Goal: Task Accomplishment & Management: Manage account settings

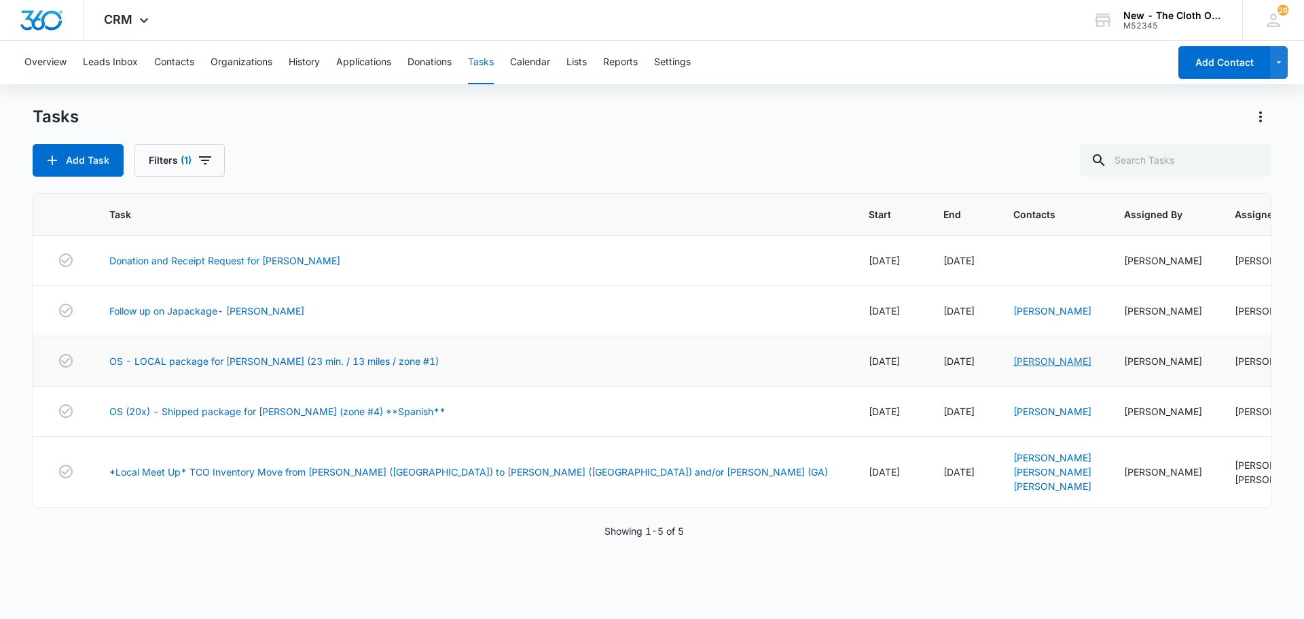
click at [1014, 359] on link "Tricia Hodges" at bounding box center [1053, 361] width 78 height 12
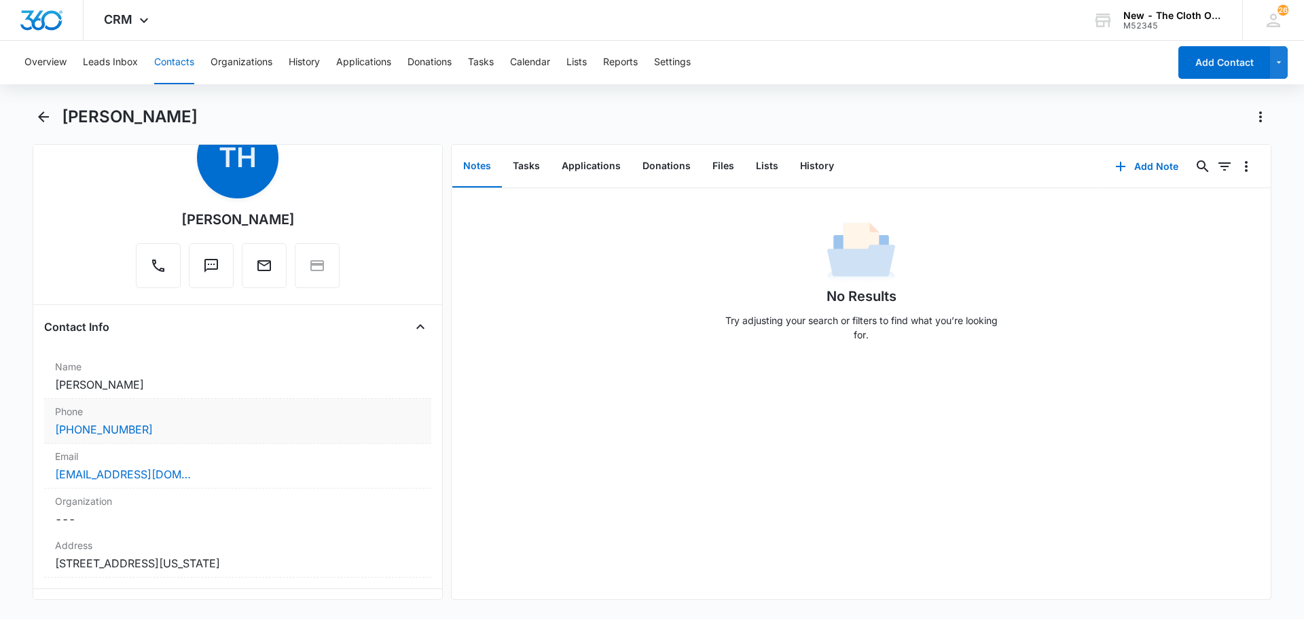
scroll to position [136, 0]
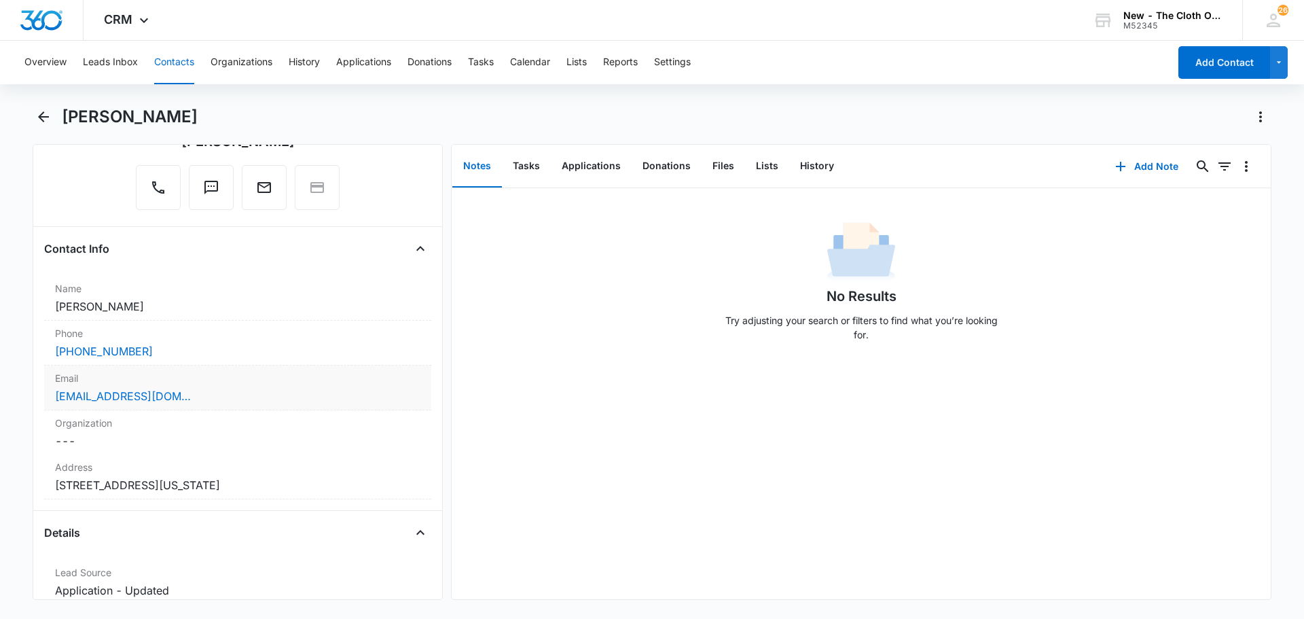
click at [235, 403] on div "hodgestricia32@gmail.com" at bounding box center [237, 396] width 365 height 16
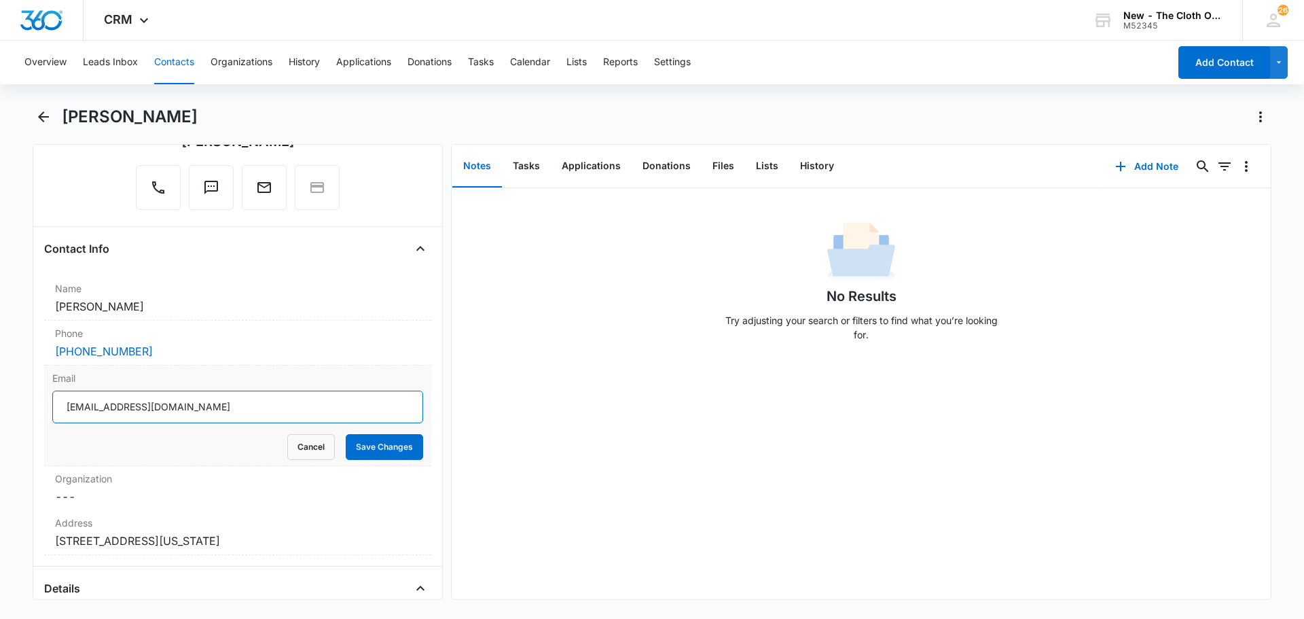
drag, startPoint x: 228, startPoint y: 410, endPoint x: 23, endPoint y: 418, distance: 204.6
click at [23, 418] on main "Tricia Hodges Remove TH Tricia Hodges Contact Info Name Cancel Save Changes Tri…" at bounding box center [652, 361] width 1304 height 510
click at [318, 457] on button "Cancel" at bounding box center [311, 447] width 48 height 26
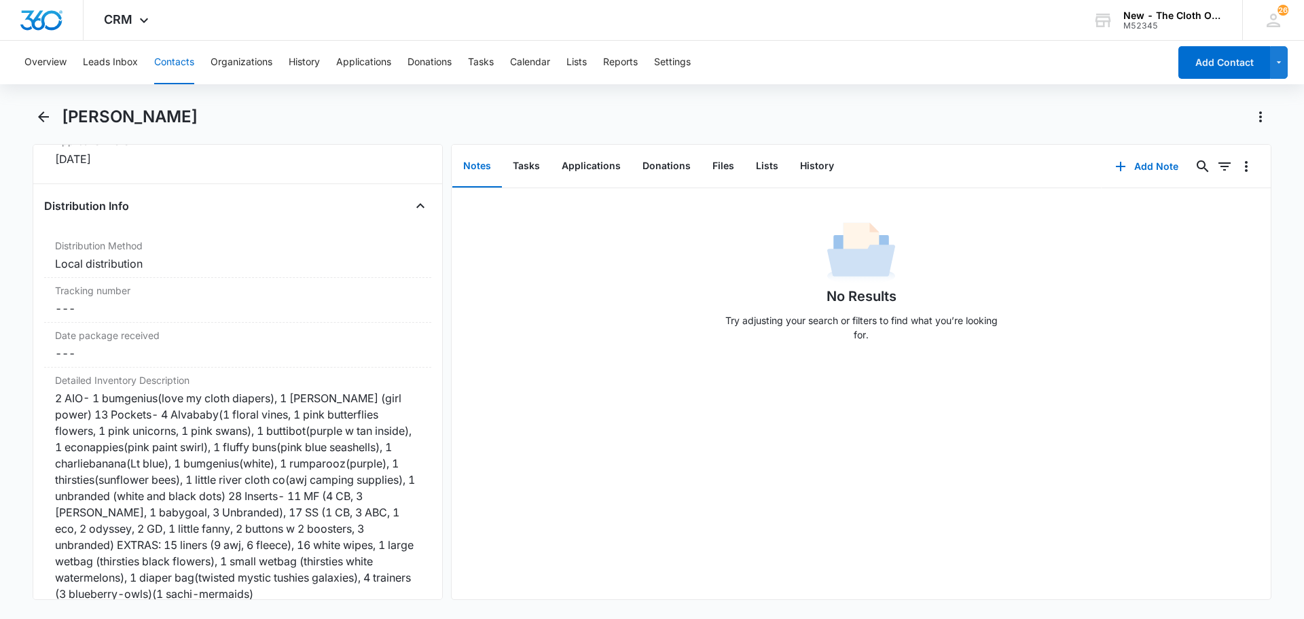
scroll to position [3193, 0]
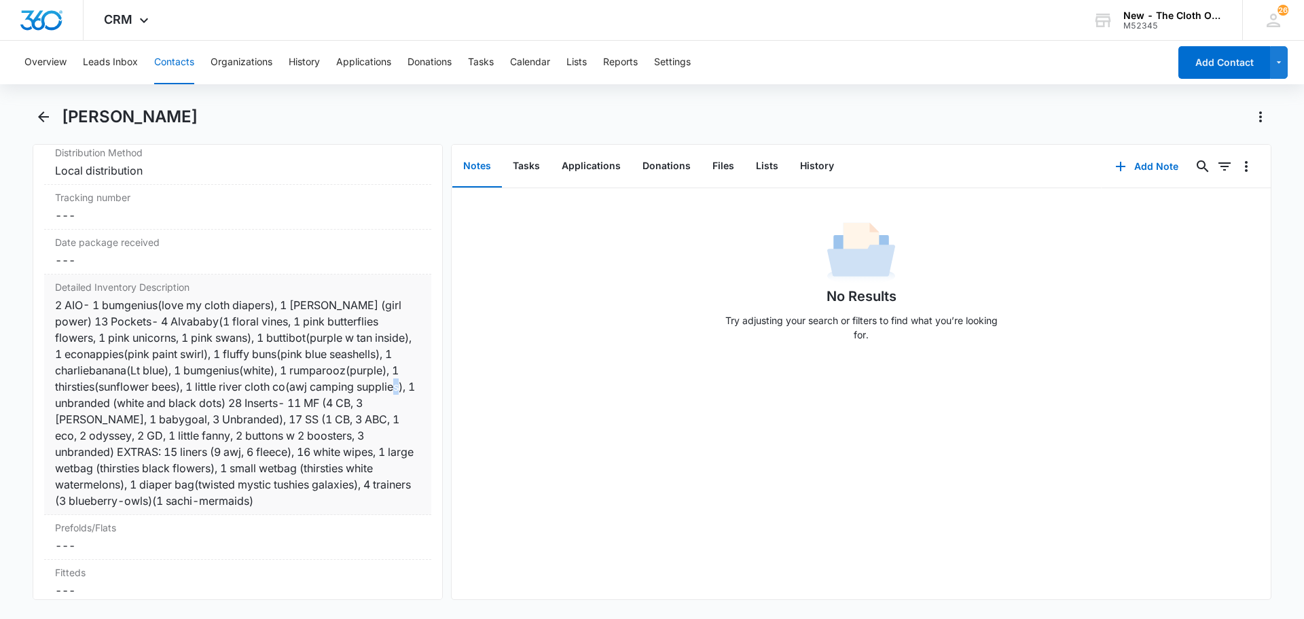
click at [185, 399] on div "2 AIO- 1 bumgenius(love my cloth diapers), 1 cutie bootie (girl power) 13 Pocke…" at bounding box center [237, 403] width 365 height 212
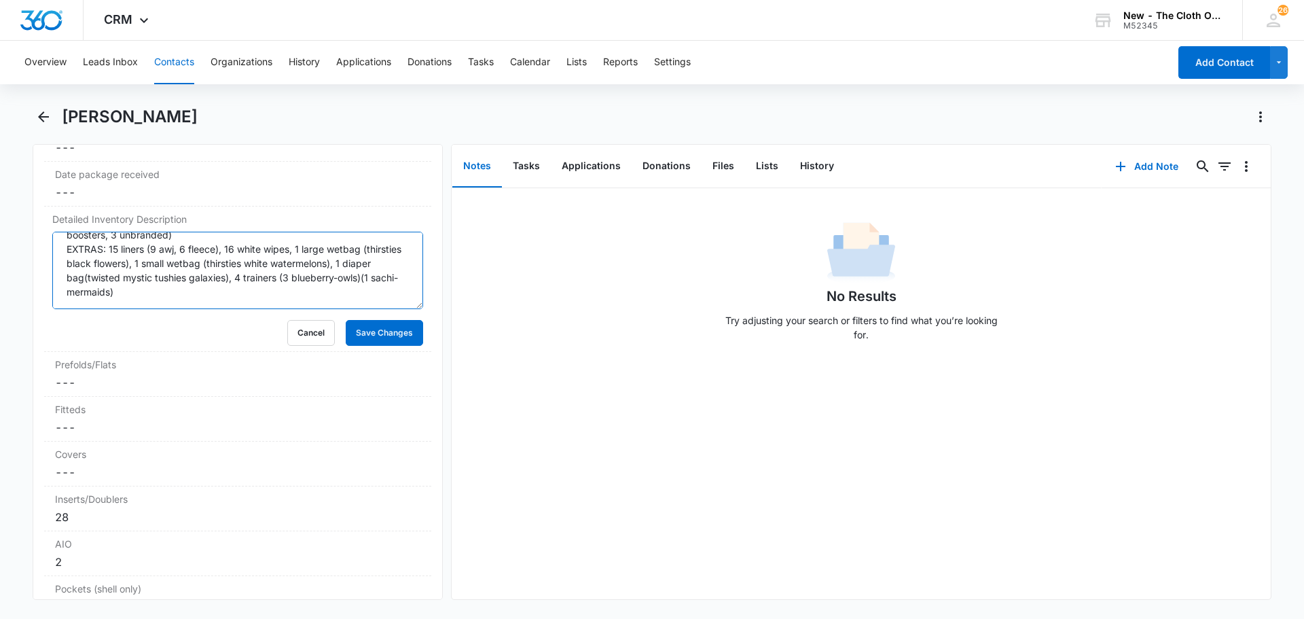
scroll to position [3261, 0]
drag, startPoint x: 203, startPoint y: 297, endPoint x: 31, endPoint y: 207, distance: 194.5
click at [31, 207] on main "Tricia Hodges Remove TH Tricia Hodges Contact Info Name Cancel Save Changes Tri…" at bounding box center [652, 361] width 1304 height 510
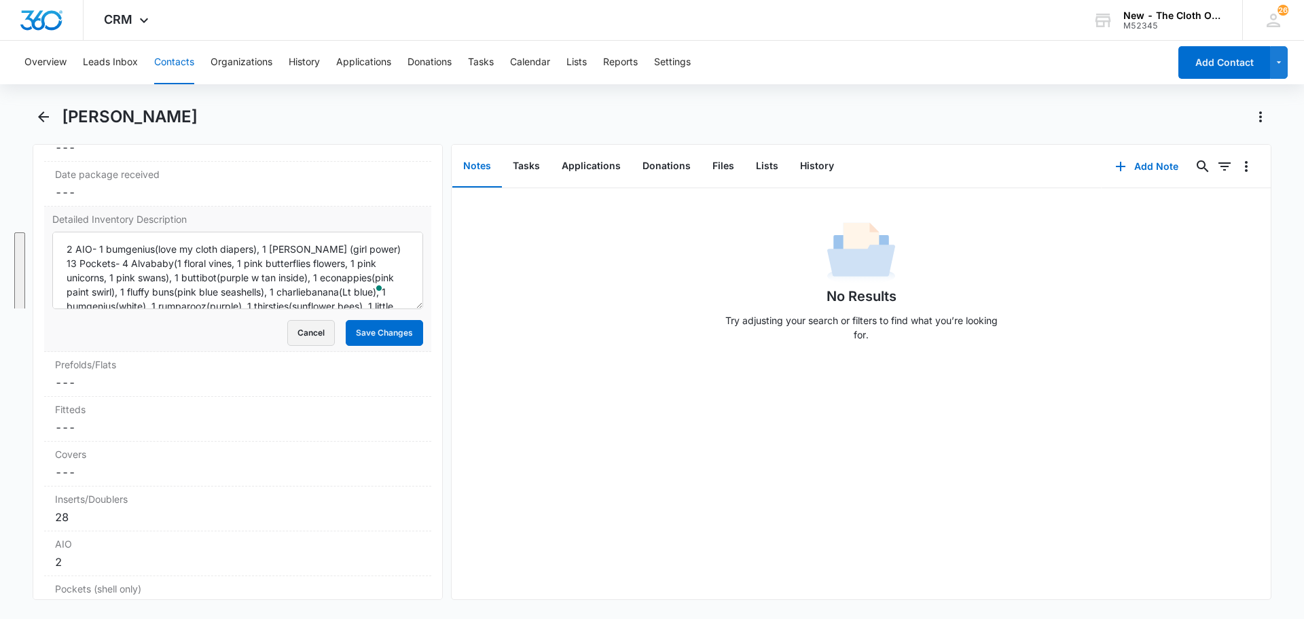
click at [304, 329] on button "Cancel" at bounding box center [311, 333] width 48 height 26
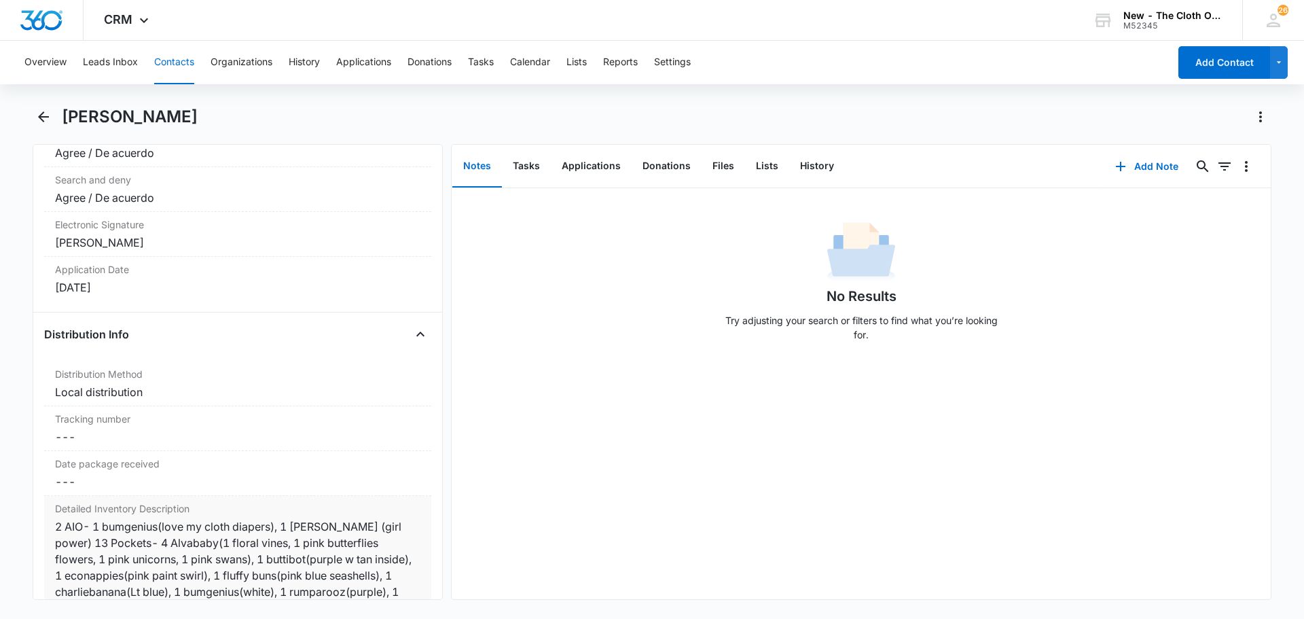
scroll to position [2989, 0]
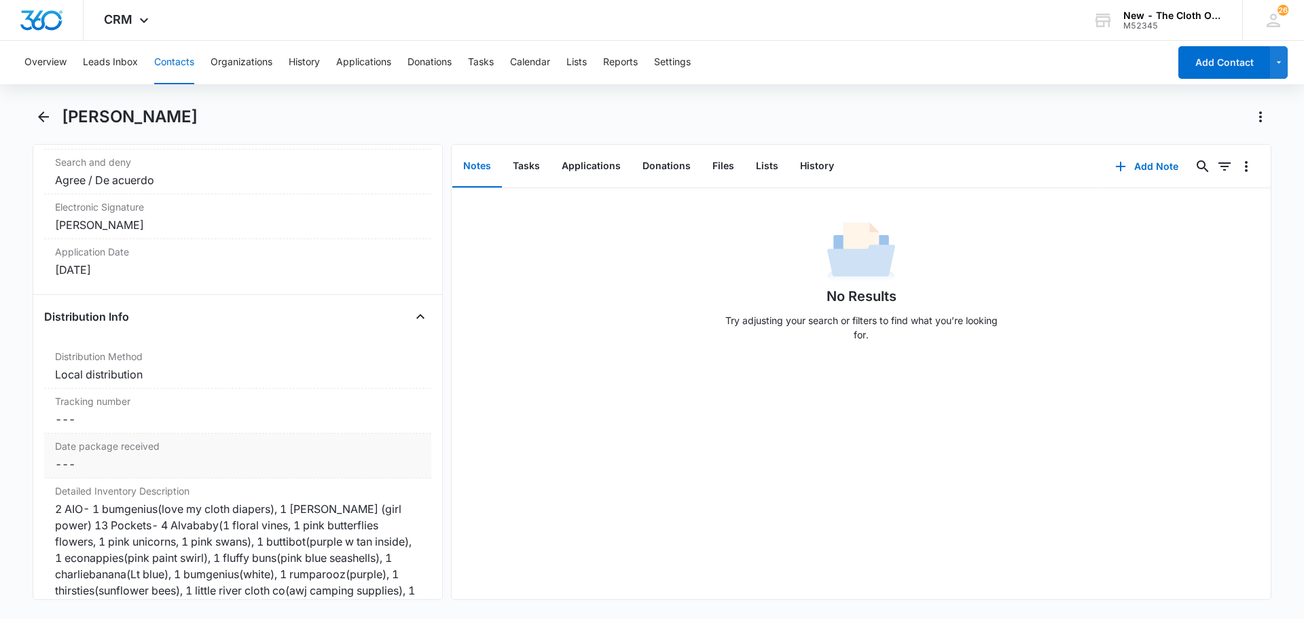
click at [73, 473] on div "Date package received Cancel Save Changes ---" at bounding box center [237, 455] width 387 height 45
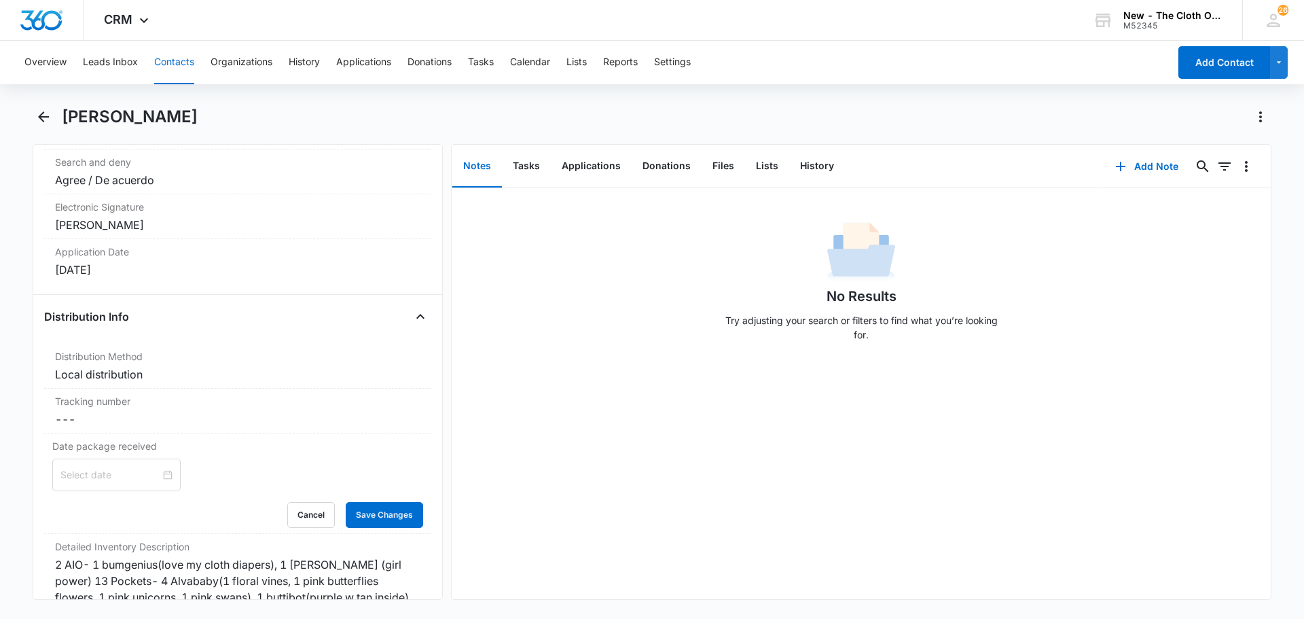
click at [103, 478] on input at bounding box center [110, 474] width 100 height 15
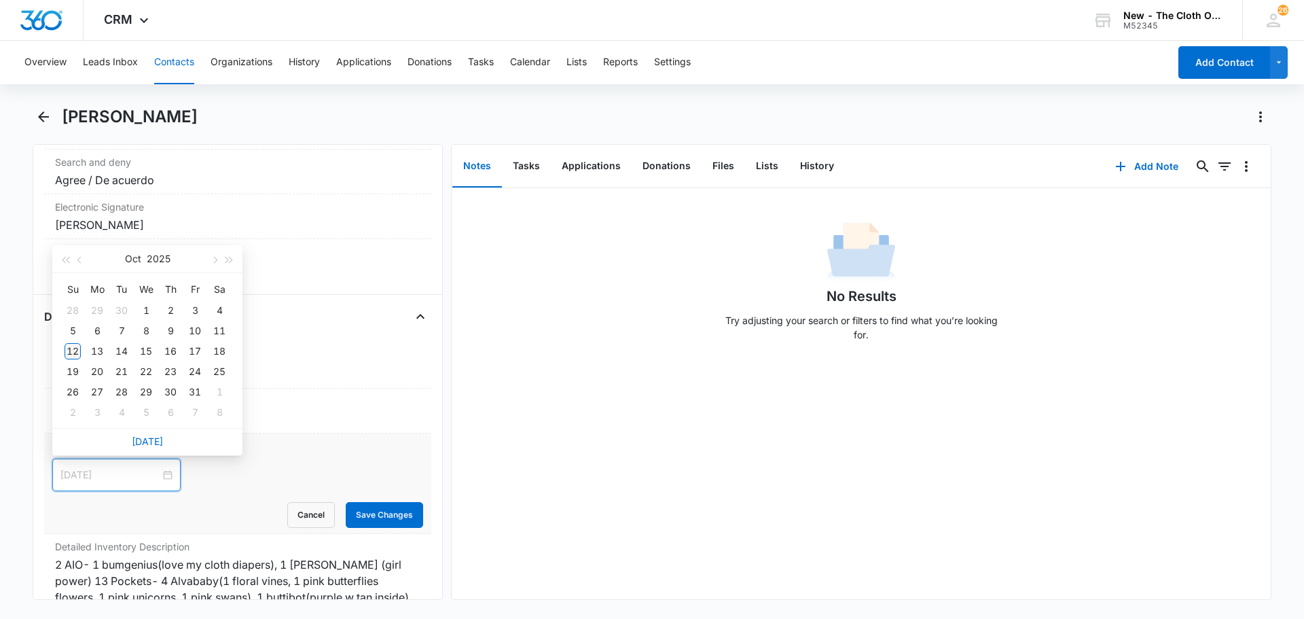
click at [68, 351] on div "12" at bounding box center [73, 351] width 16 height 16
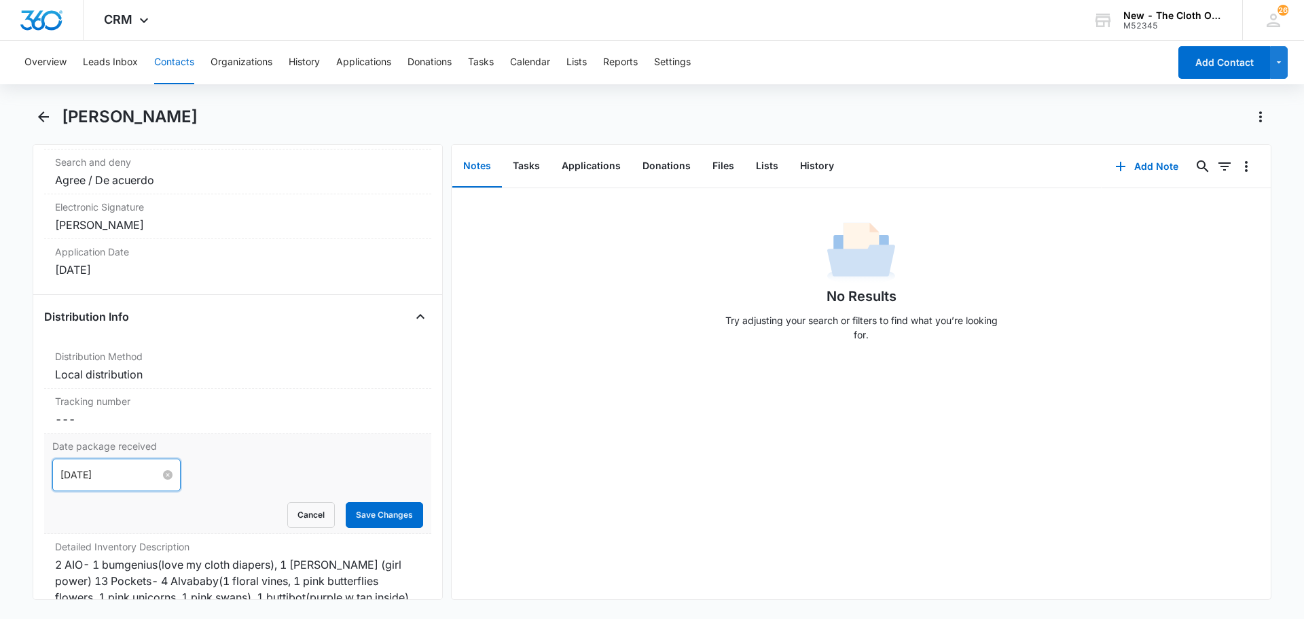
click at [134, 471] on input "Oct 13, 2025" at bounding box center [110, 474] width 100 height 15
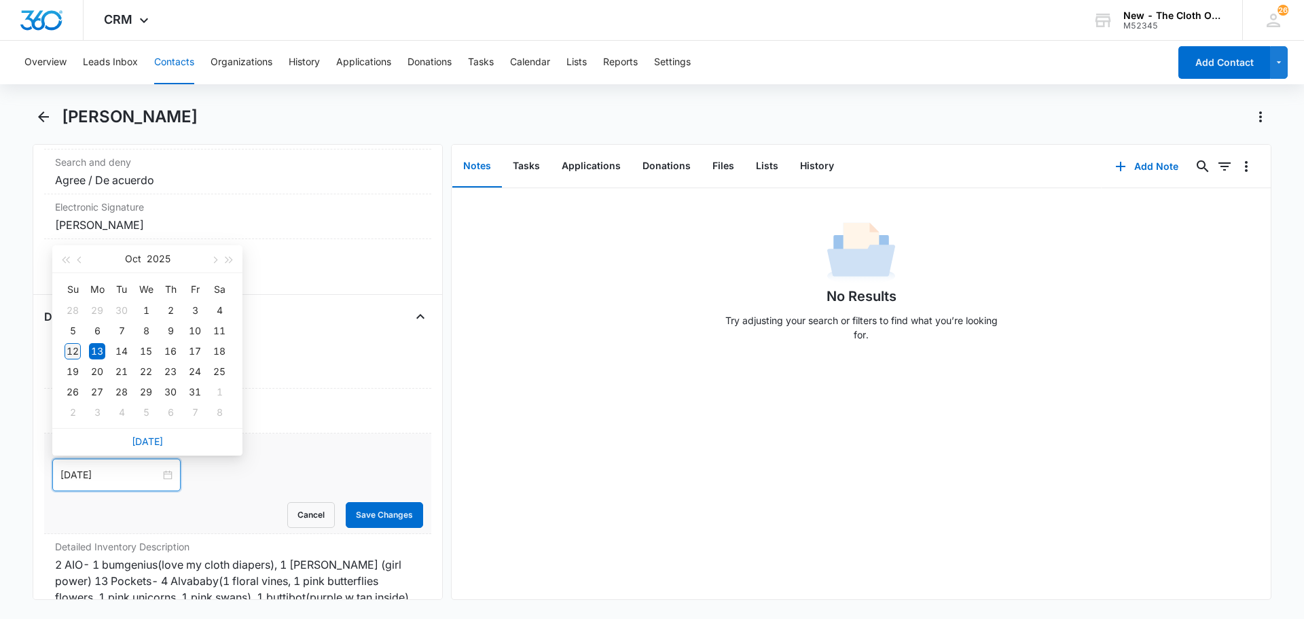
type input "Oct 12, 2025"
click at [67, 347] on div "12" at bounding box center [73, 351] width 16 height 16
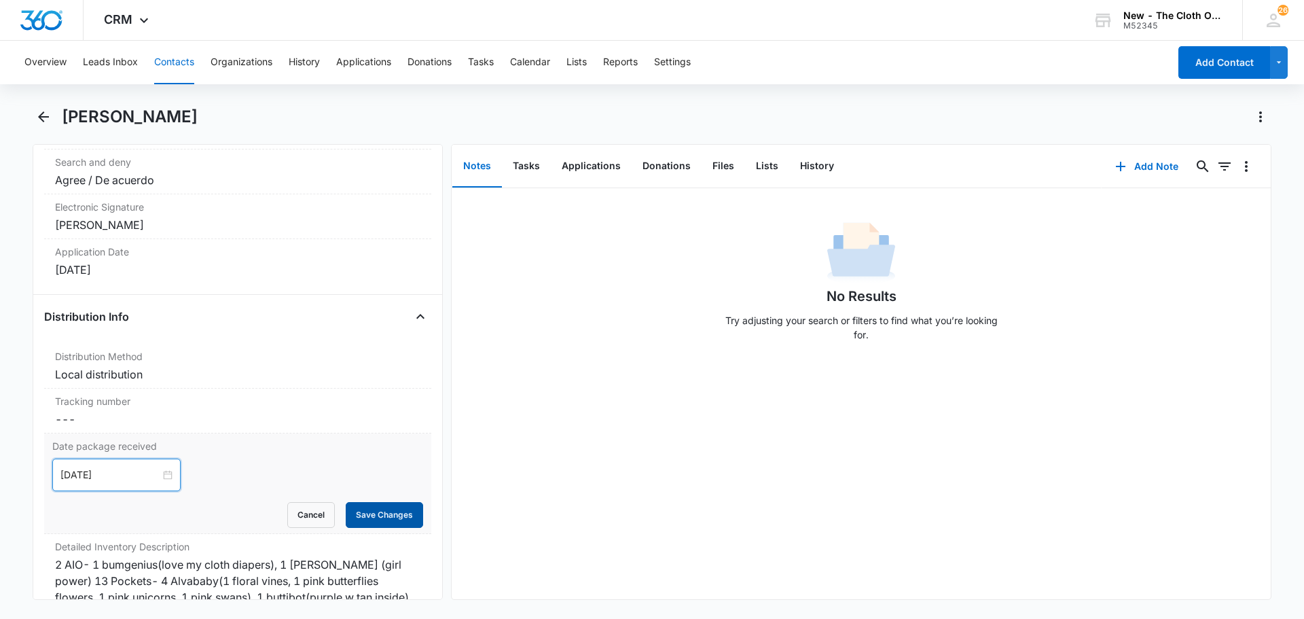
click at [376, 520] on button "Save Changes" at bounding box center [384, 515] width 77 height 26
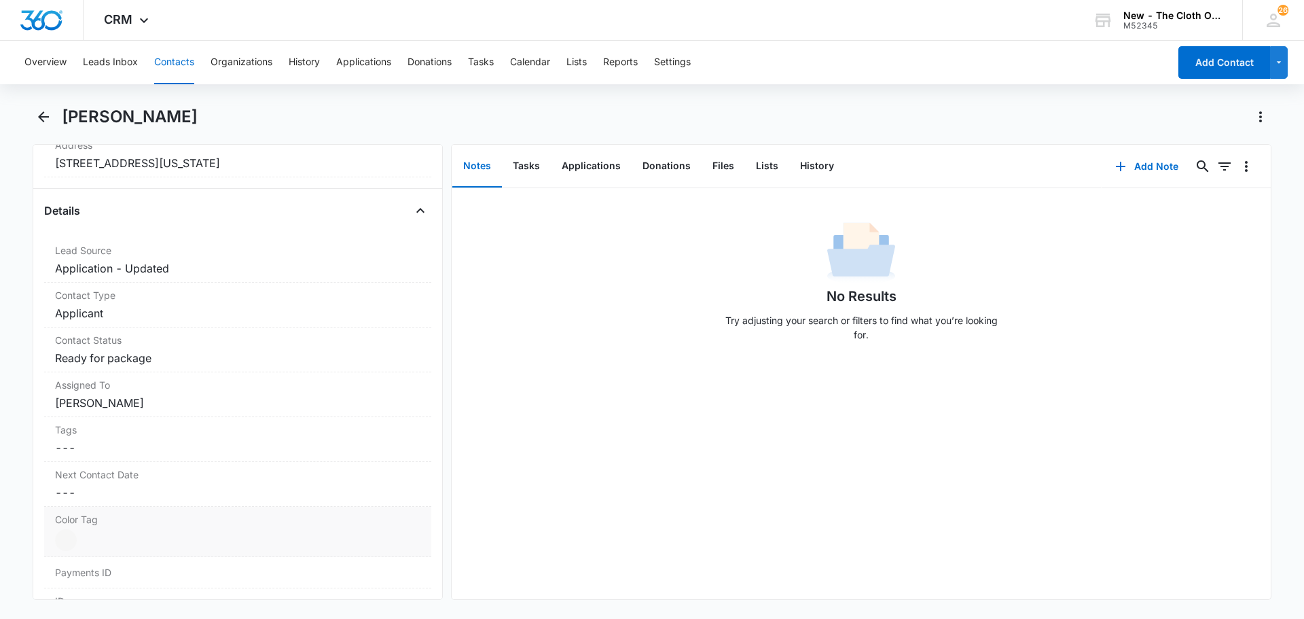
scroll to position [408, 0]
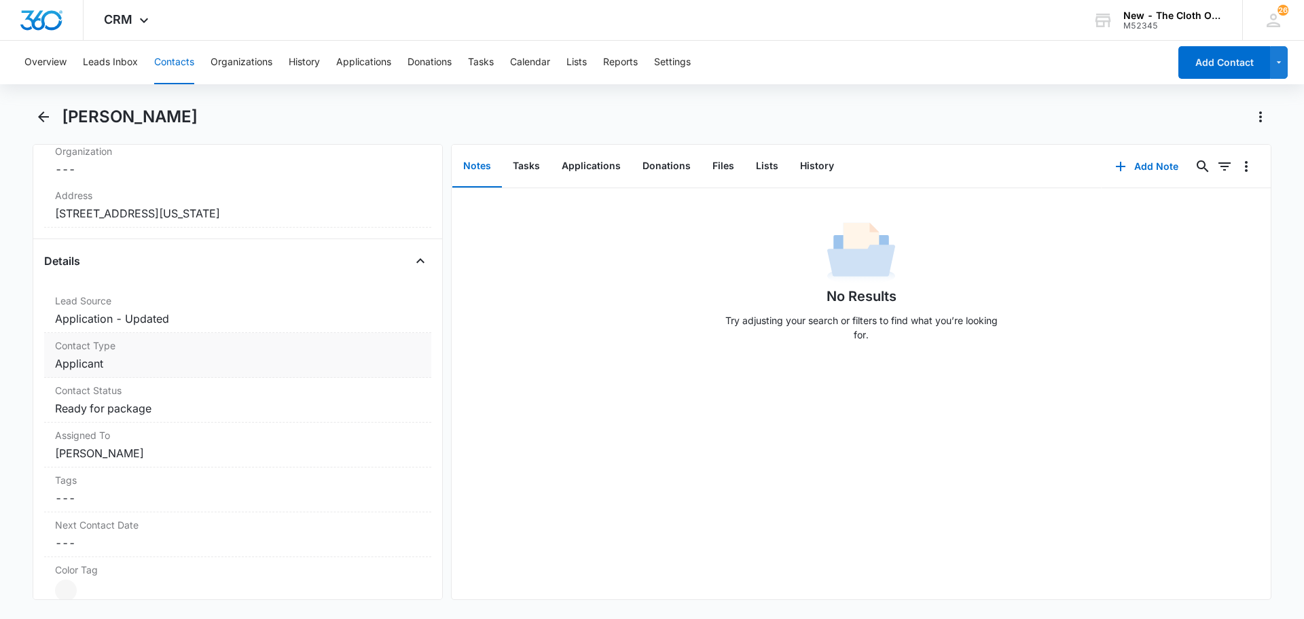
click at [116, 367] on dd "Cancel Save Changes Applicant" at bounding box center [237, 363] width 365 height 16
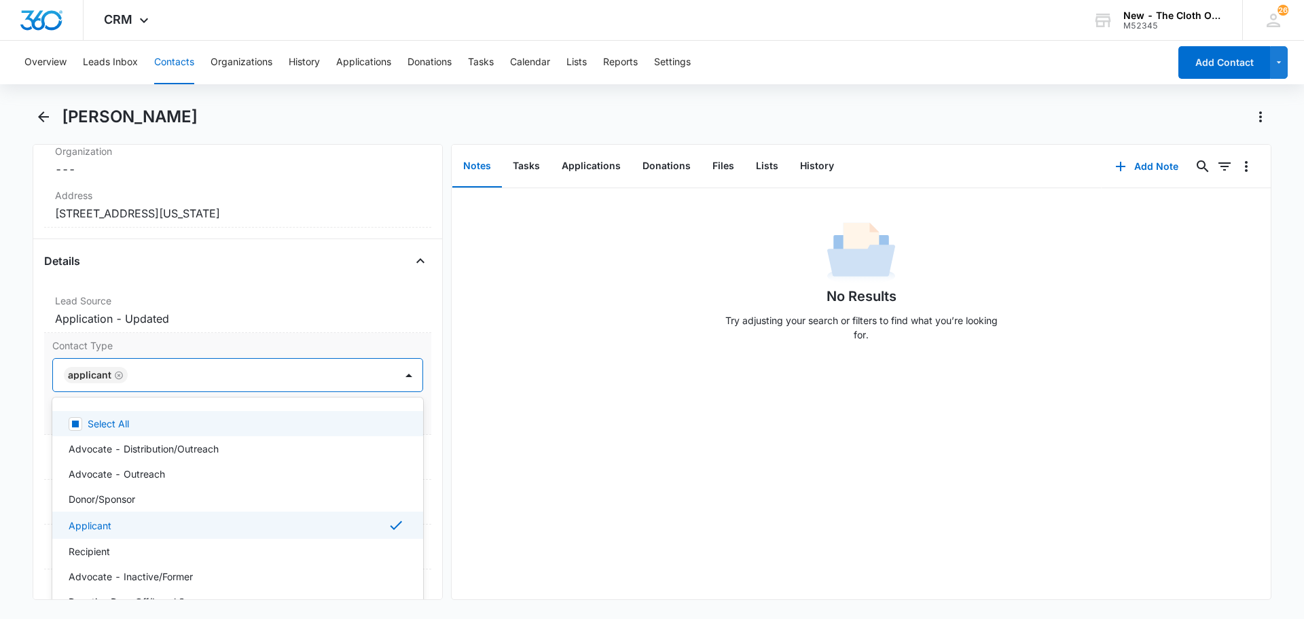
click at [178, 380] on div at bounding box center [255, 374] width 246 height 19
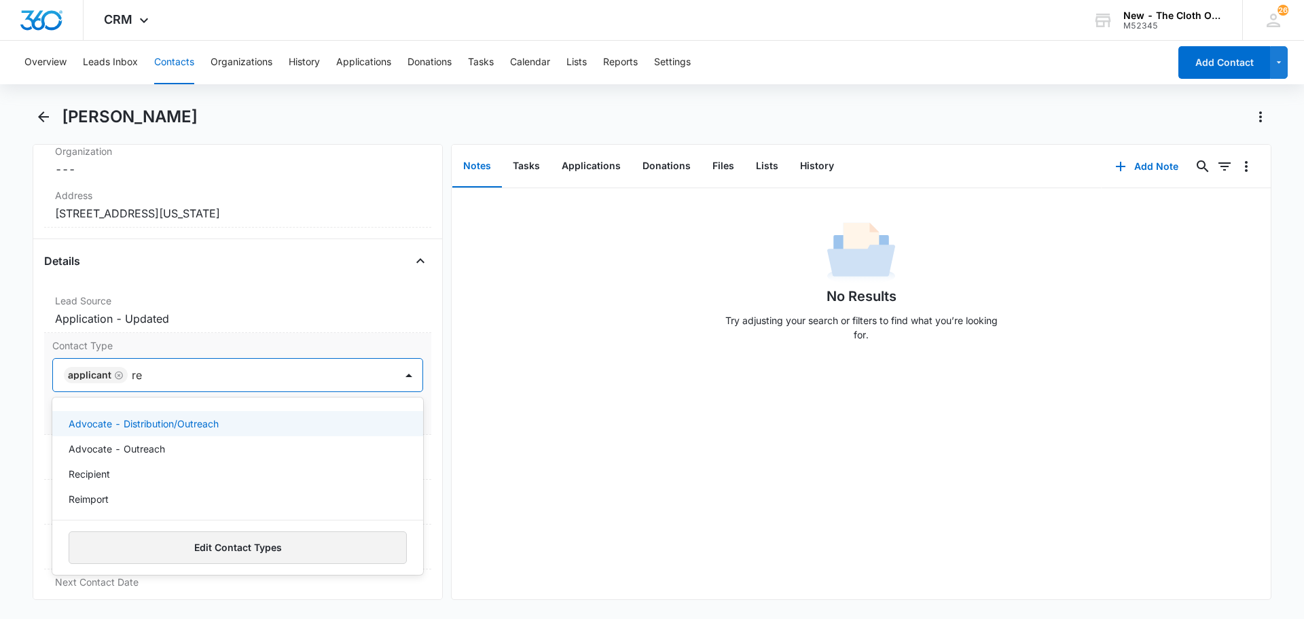
type input "rec"
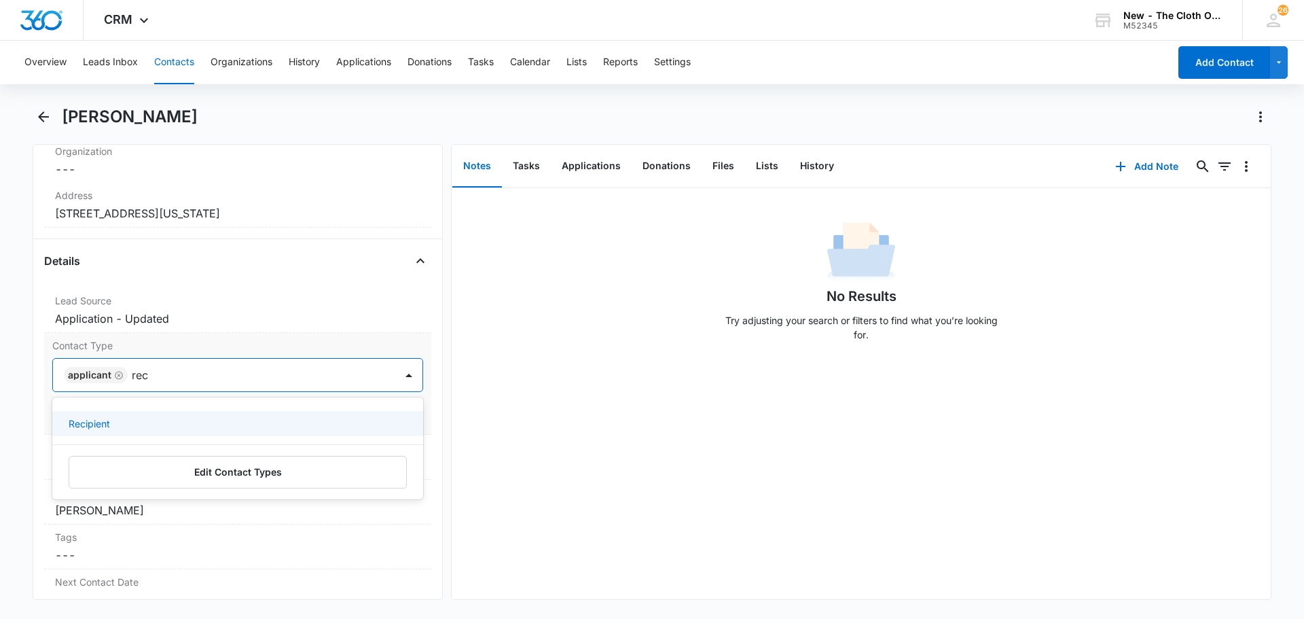
click at [105, 428] on p "Recipient" at bounding box center [89, 423] width 41 height 14
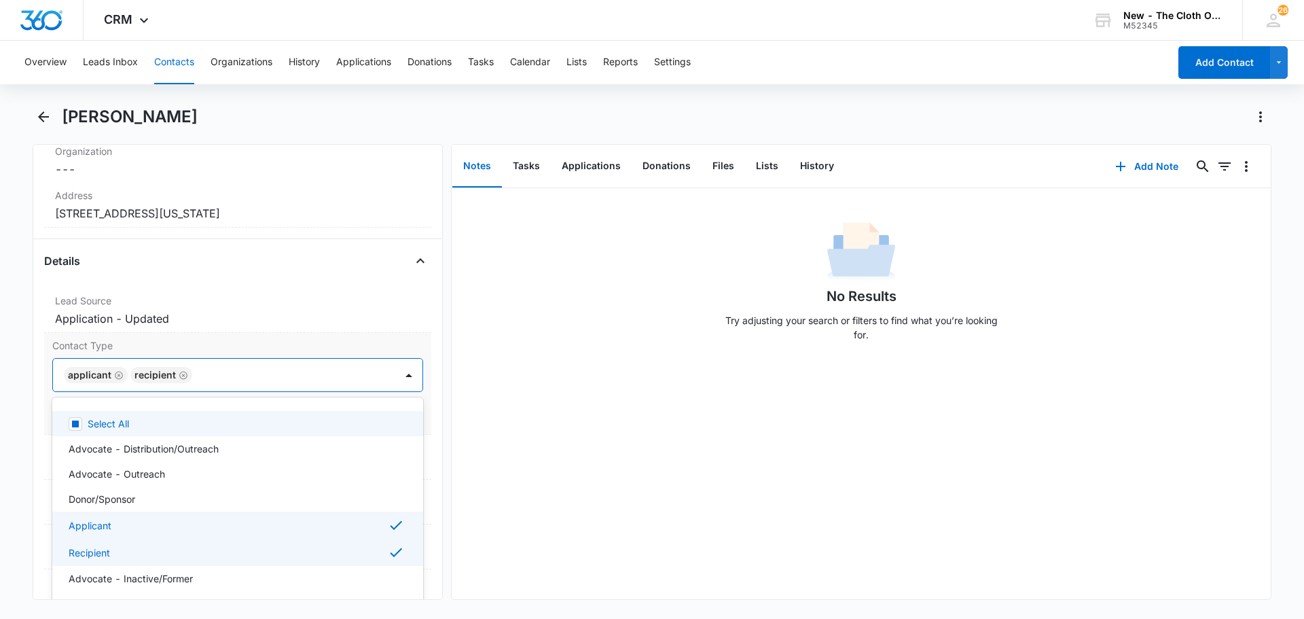
click at [115, 378] on icon "Remove Applicant" at bounding box center [119, 375] width 8 height 8
click at [200, 338] on label "Contact Type" at bounding box center [237, 345] width 371 height 14
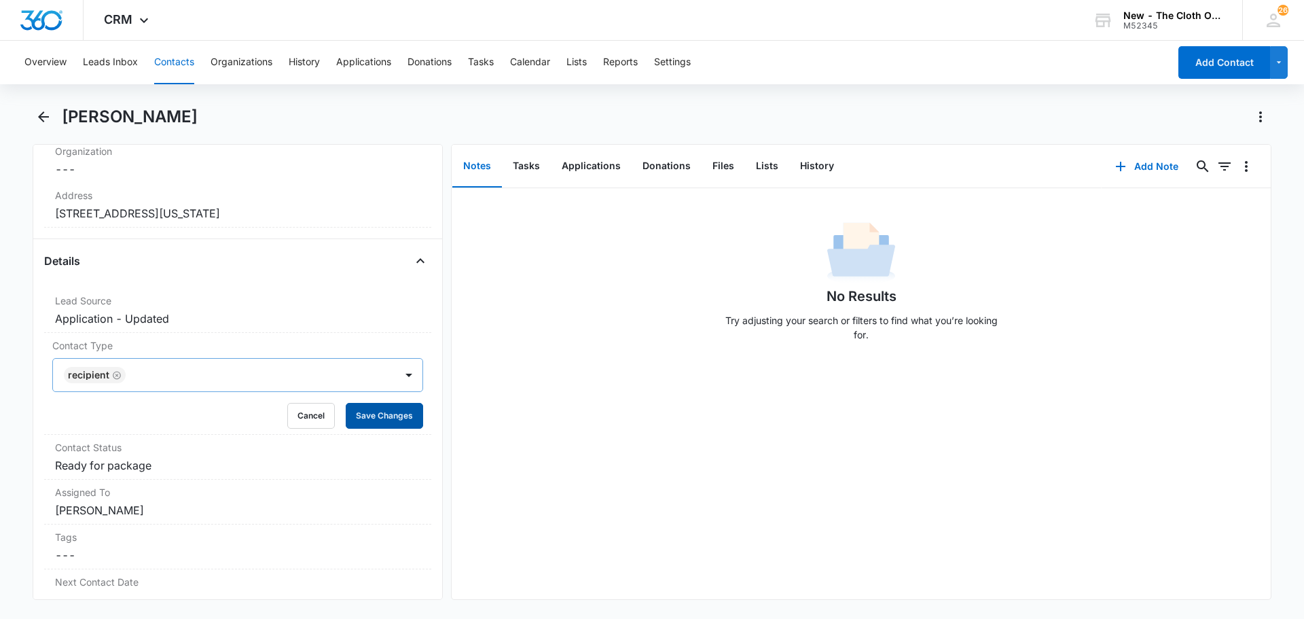
click at [391, 410] on button "Save Changes" at bounding box center [384, 416] width 77 height 26
click at [188, 467] on dd "Cancel Save Changes Ready for package" at bounding box center [237, 465] width 365 height 16
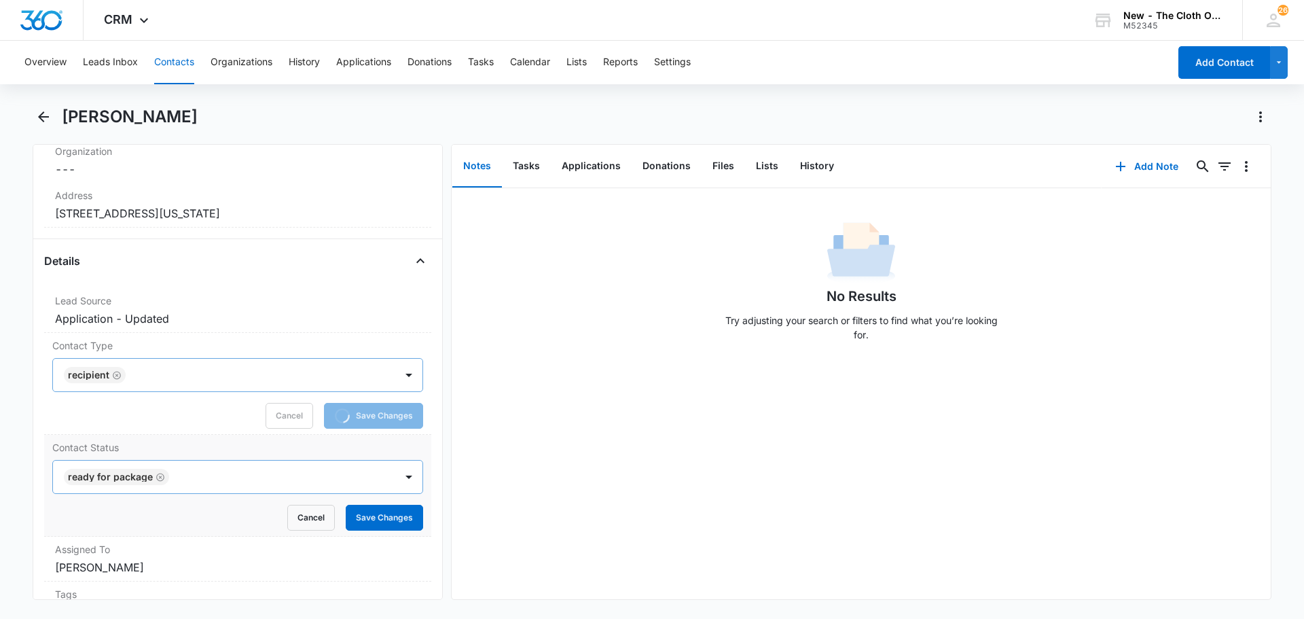
click at [188, 473] on div at bounding box center [275, 476] width 204 height 19
type input "d"
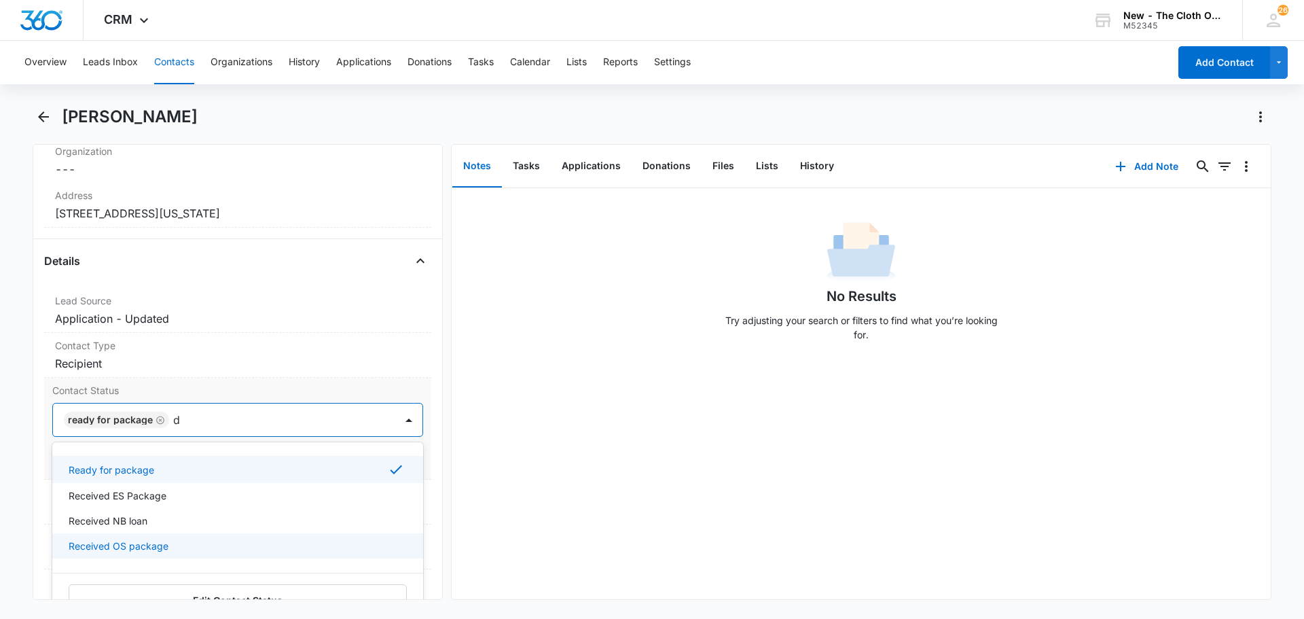
click at [166, 545] on p "Received OS package" at bounding box center [119, 546] width 100 height 14
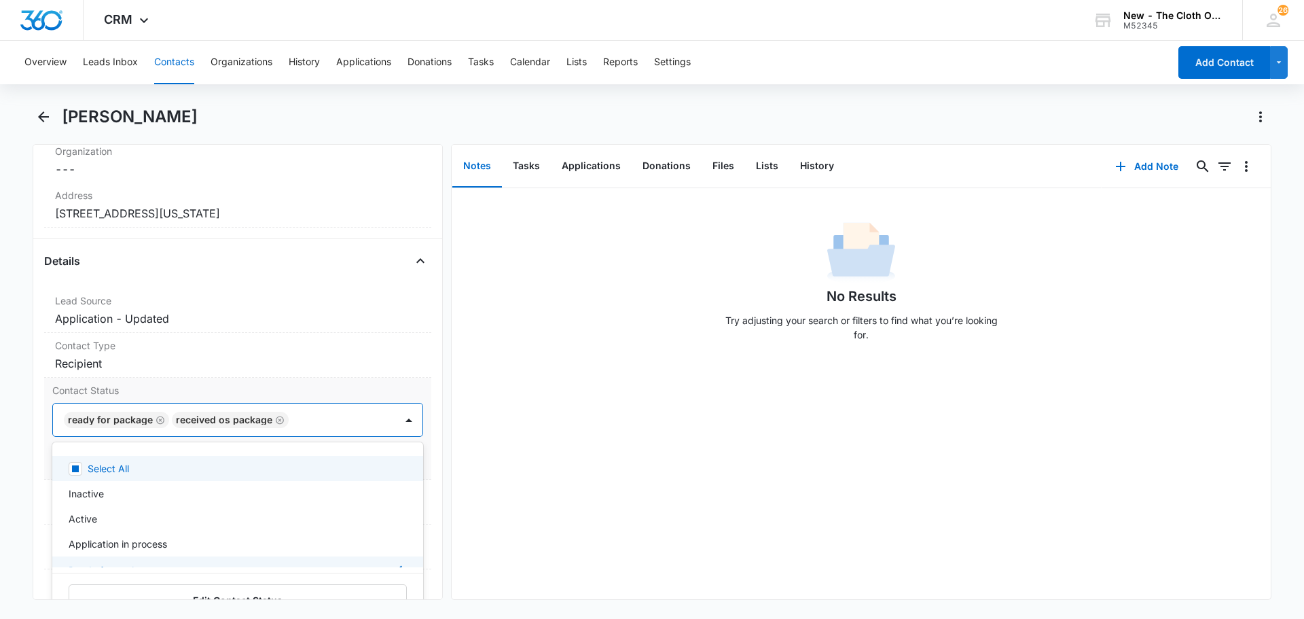
click at [156, 421] on icon "Remove Ready for package" at bounding box center [160, 420] width 8 height 8
click at [43, 409] on div "Remove TH Tricia Hodges Contact Info Name Cancel Save Changes Tricia Hodges Pho…" at bounding box center [238, 372] width 410 height 456
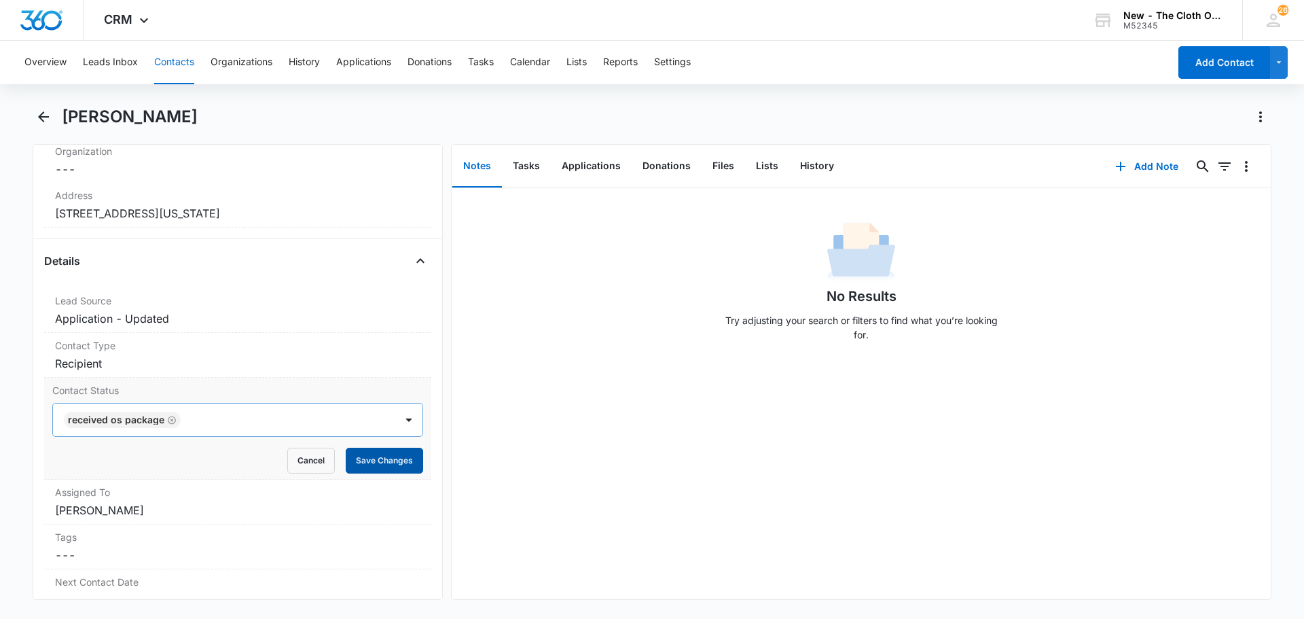
click at [350, 455] on button "Save Changes" at bounding box center [384, 461] width 77 height 26
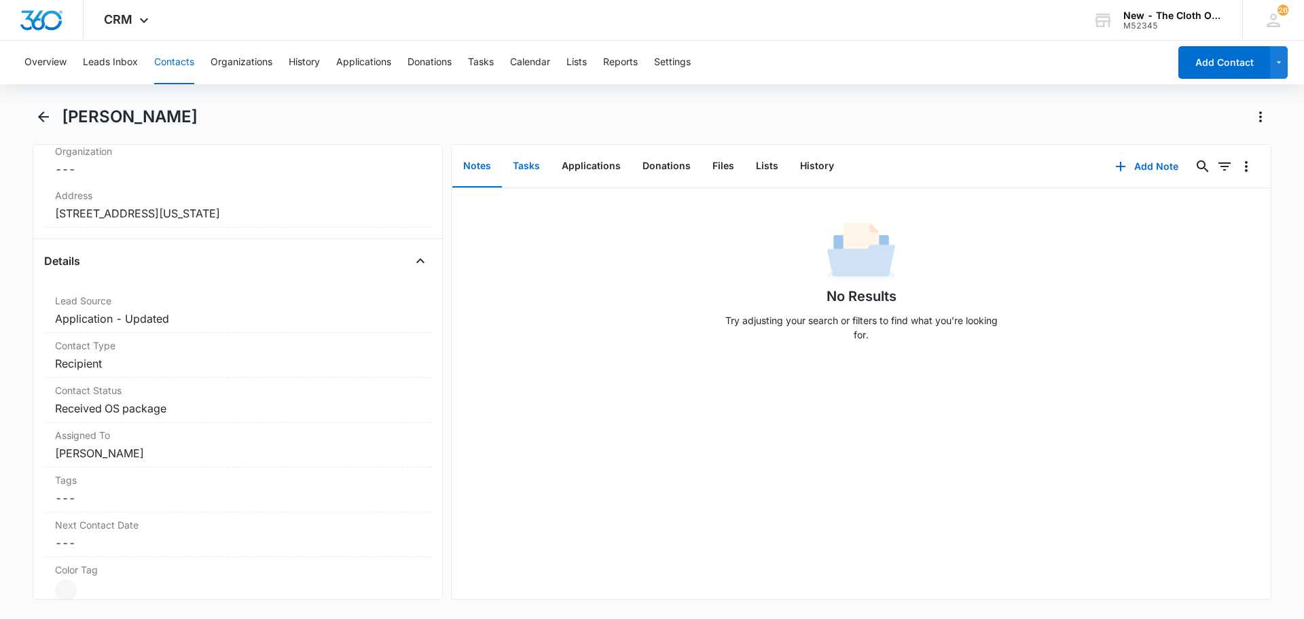
click at [520, 165] on button "Tasks" at bounding box center [526, 166] width 49 height 42
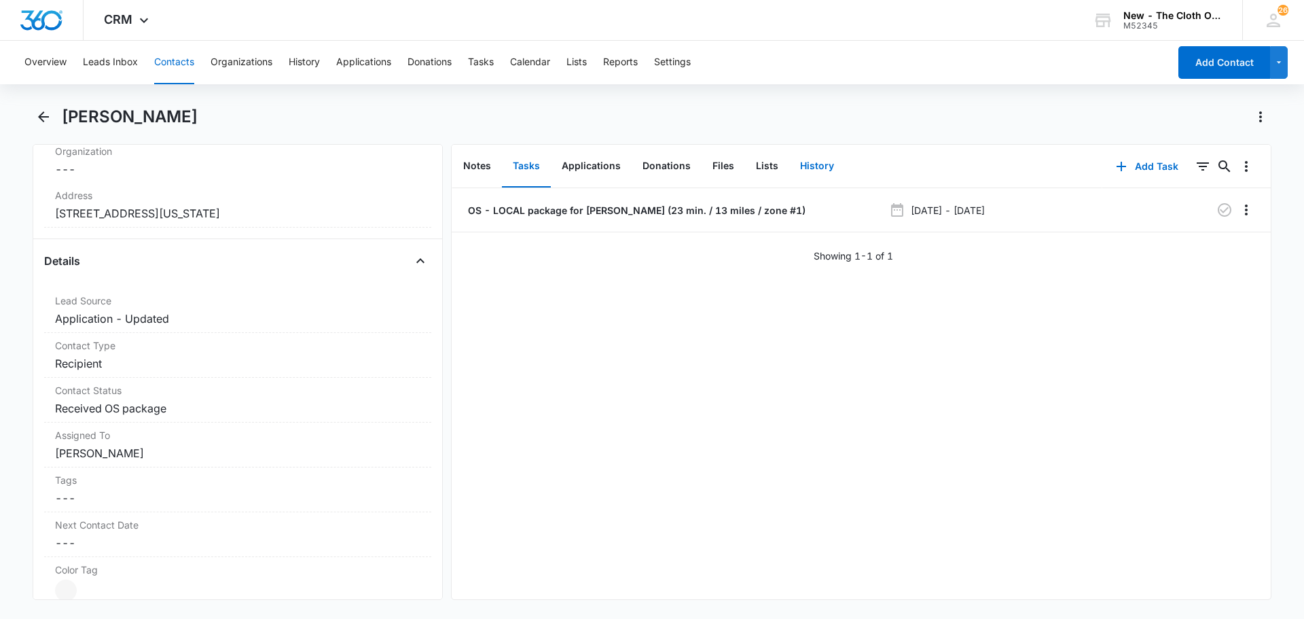
click at [829, 153] on button "History" at bounding box center [817, 166] width 56 height 42
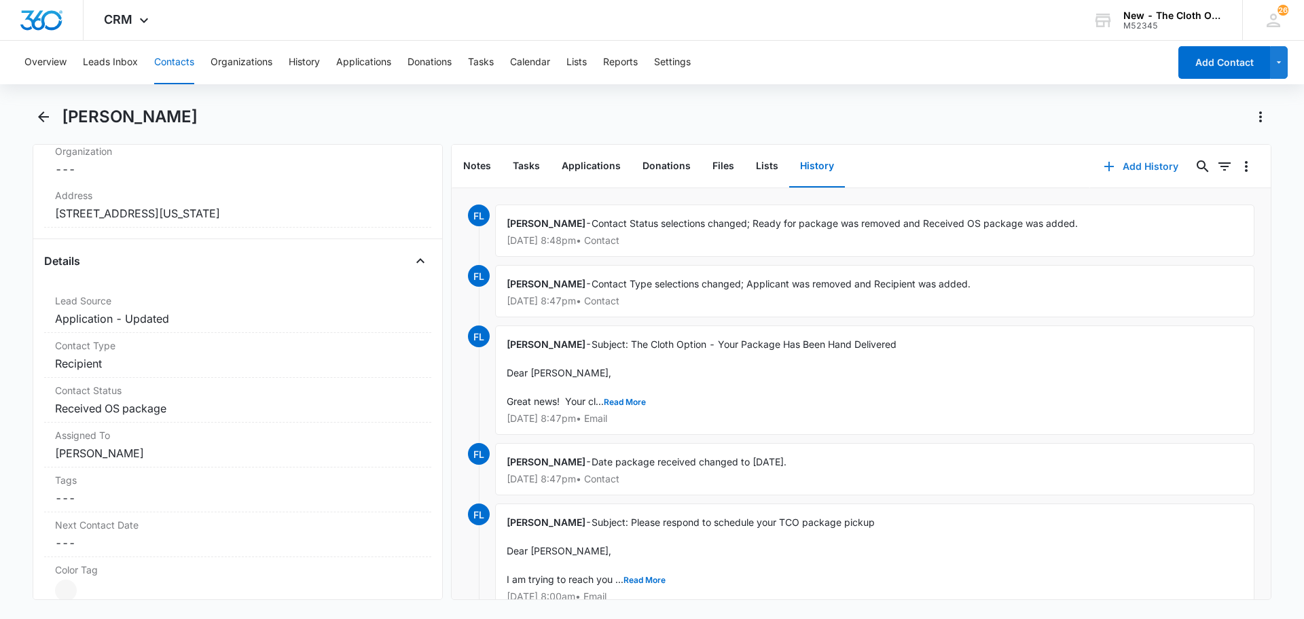
click at [1101, 168] on icon "button" at bounding box center [1109, 166] width 16 height 16
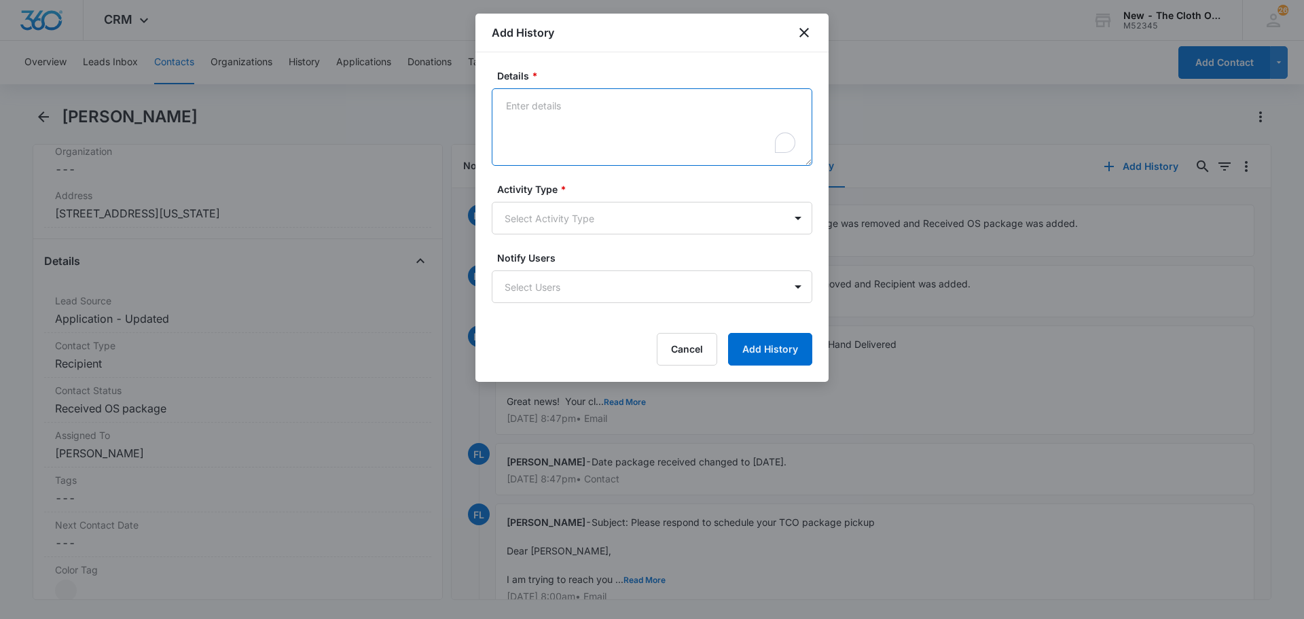
click at [558, 127] on textarea "Details *" at bounding box center [652, 126] width 321 height 77
paste textarea "Hey, this is Tricia Hodges. You emailed me about meeting in Stockbridge on Sund…"
type textarea "Hey, this is Tricia Hodges. You emailed me about meeting in Stockbridge on Sund…"
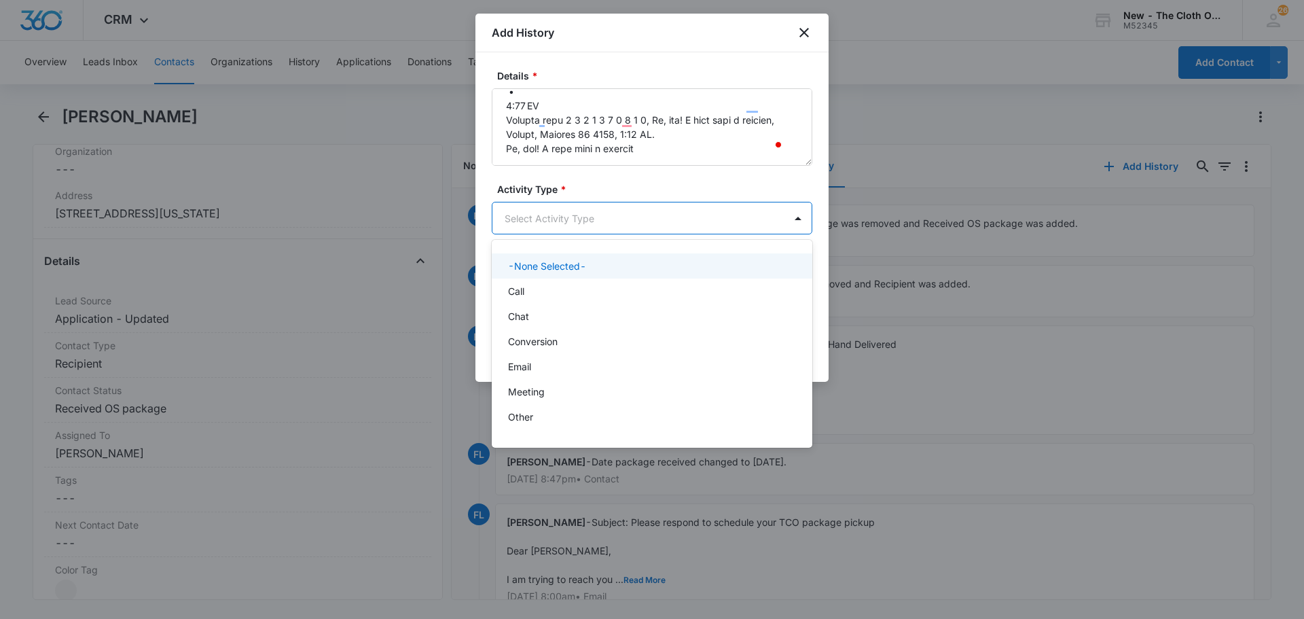
click at [565, 224] on body "CRM Apps Reputation Forms CRM Email Social Ads Intelligence Brand AI Assistant …" at bounding box center [652, 309] width 1304 height 619
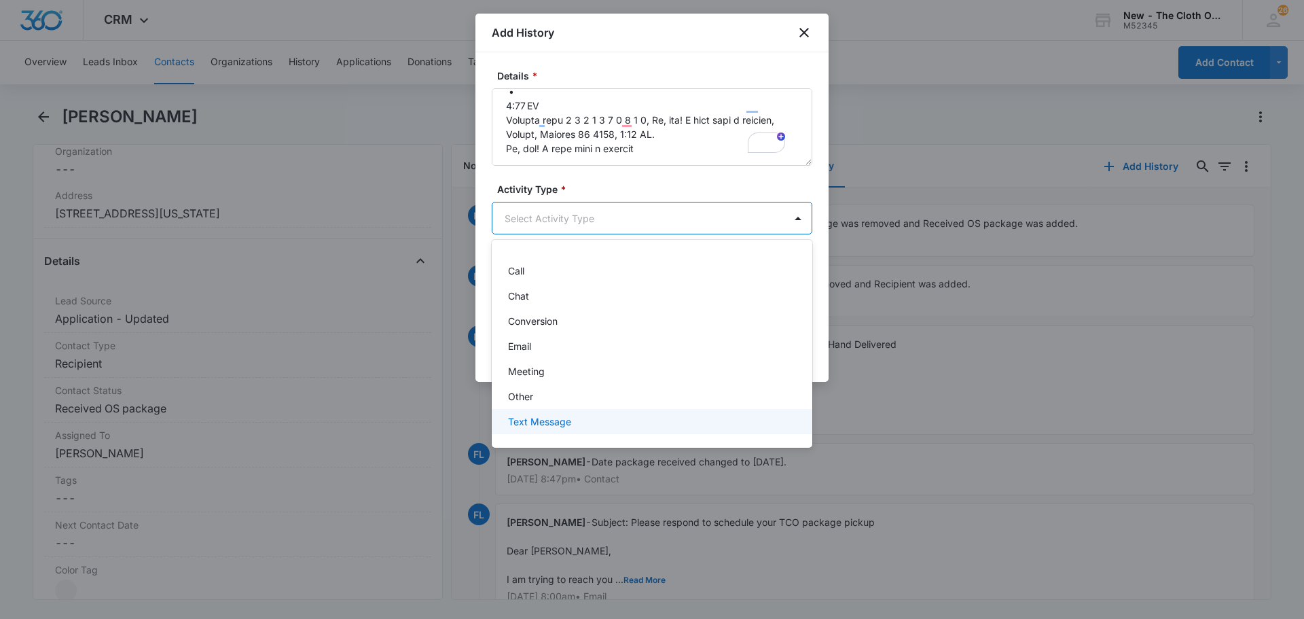
click at [548, 416] on p "Text Message" at bounding box center [539, 421] width 63 height 14
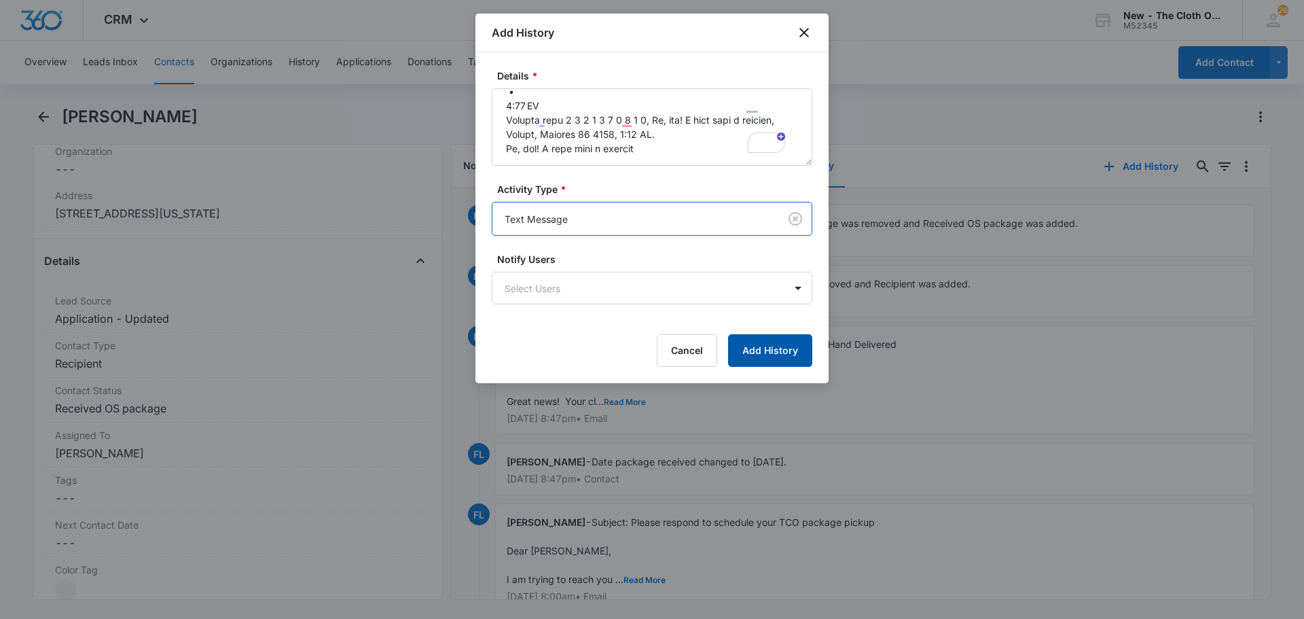
click at [799, 356] on button "Add History" at bounding box center [770, 350] width 84 height 33
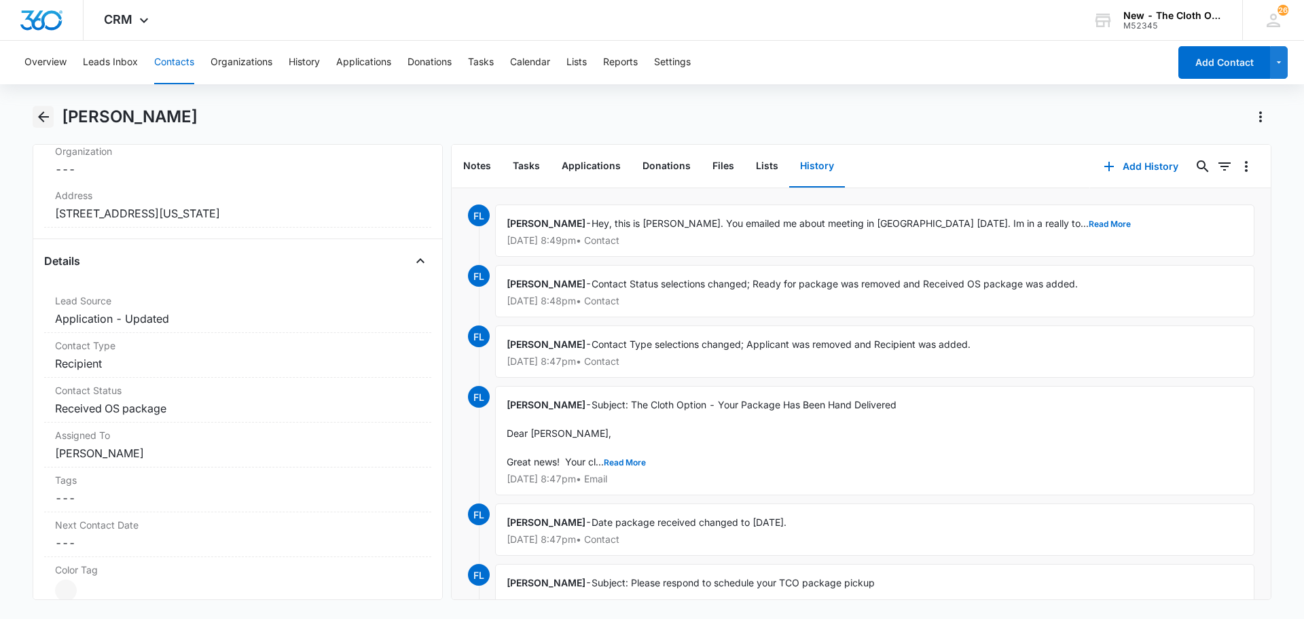
click at [38, 110] on icon "Back" at bounding box center [43, 117] width 16 height 16
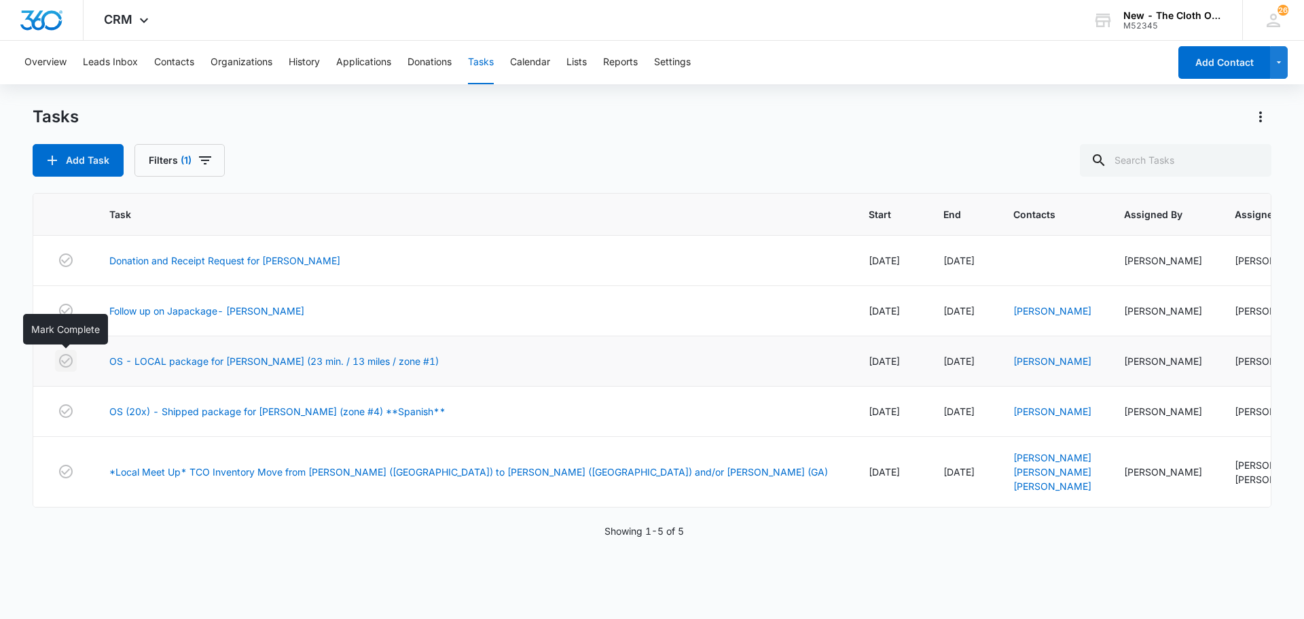
click at [61, 355] on icon "button" at bounding box center [66, 361] width 16 height 16
